Goal: Information Seeking & Learning: Learn about a topic

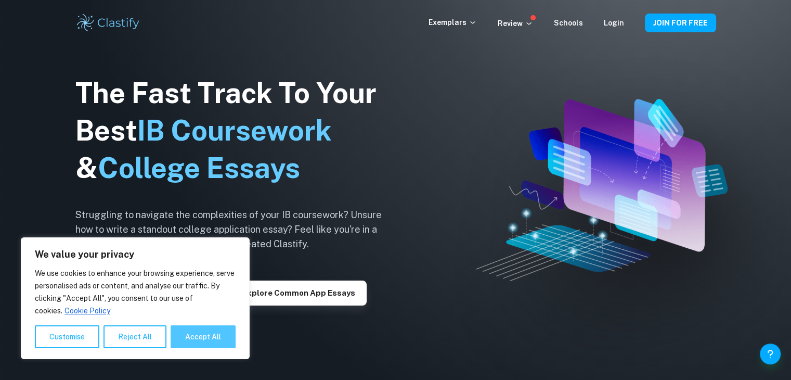
click at [207, 333] on button "Accept All" at bounding box center [203, 336] width 65 height 23
checkbox input "true"
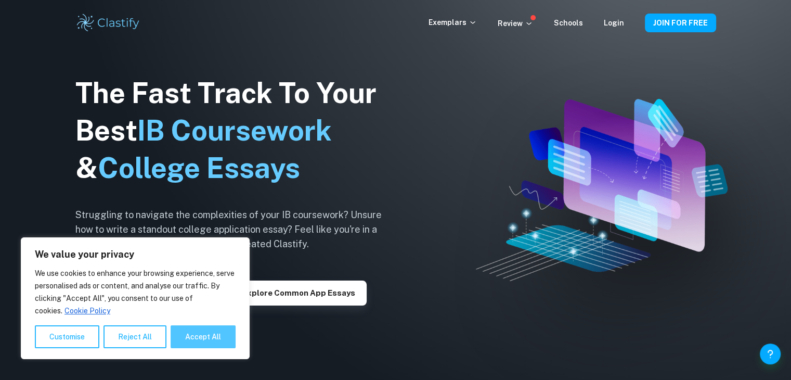
checkbox input "true"
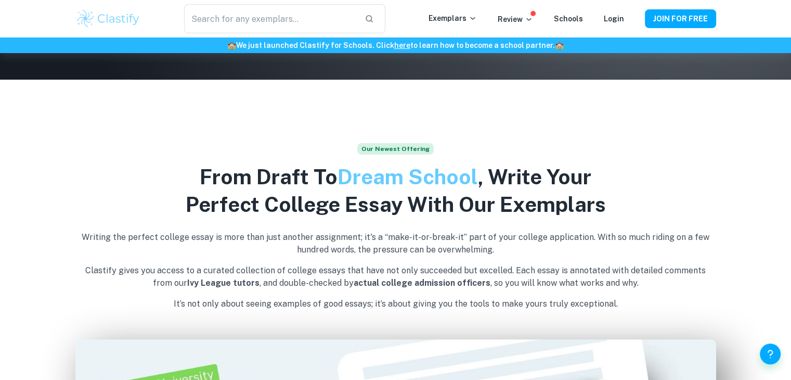
scroll to position [312, 0]
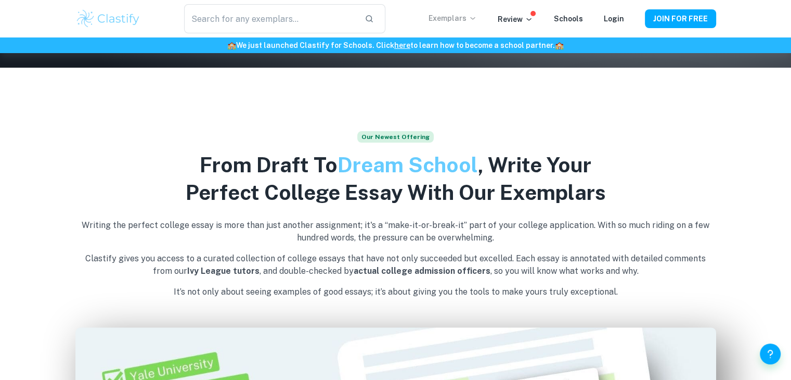
click at [468, 19] on p "Exemplars" at bounding box center [453, 17] width 48 height 11
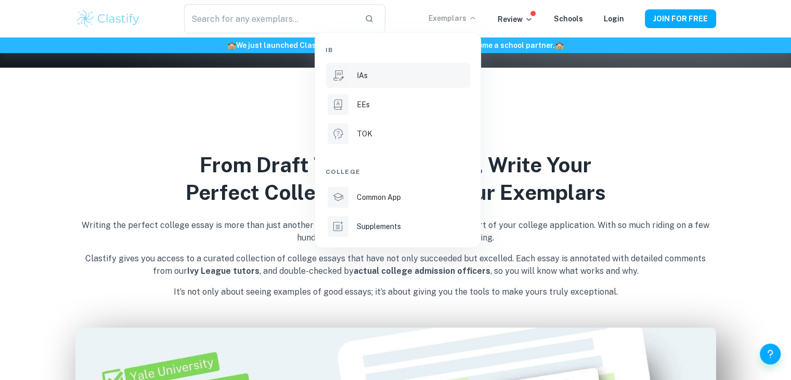
click at [387, 75] on div "IAs" at bounding box center [412, 75] width 111 height 11
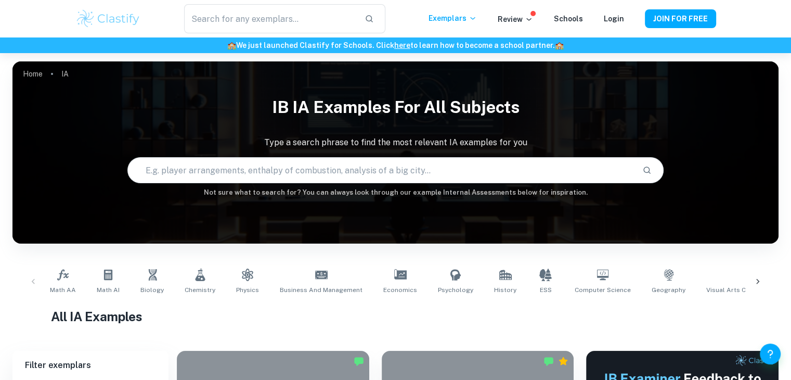
scroll to position [52, 0]
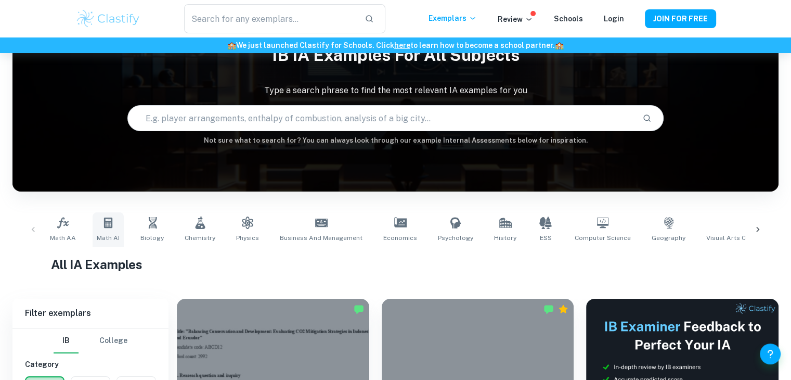
click at [106, 225] on icon at bounding box center [108, 222] width 12 height 12
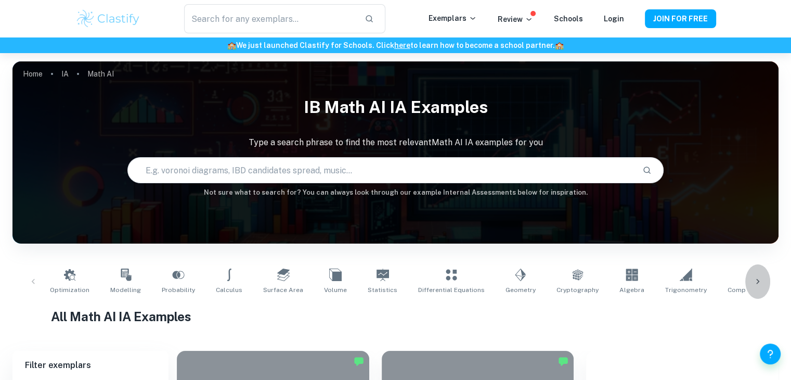
click at [753, 284] on icon at bounding box center [758, 281] width 10 height 10
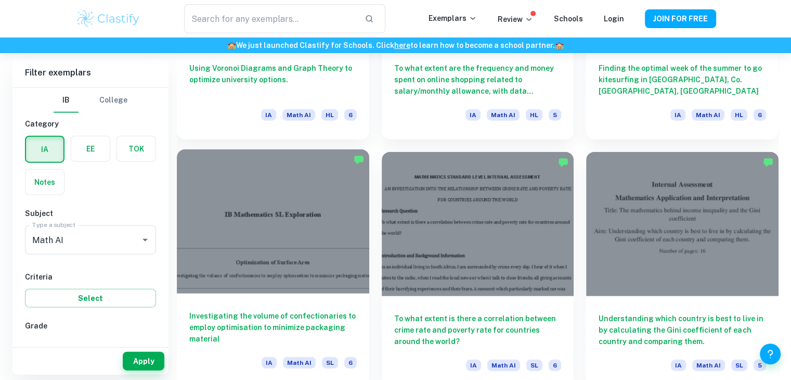
scroll to position [2497, 0]
